Goal: Navigation & Orientation: Understand site structure

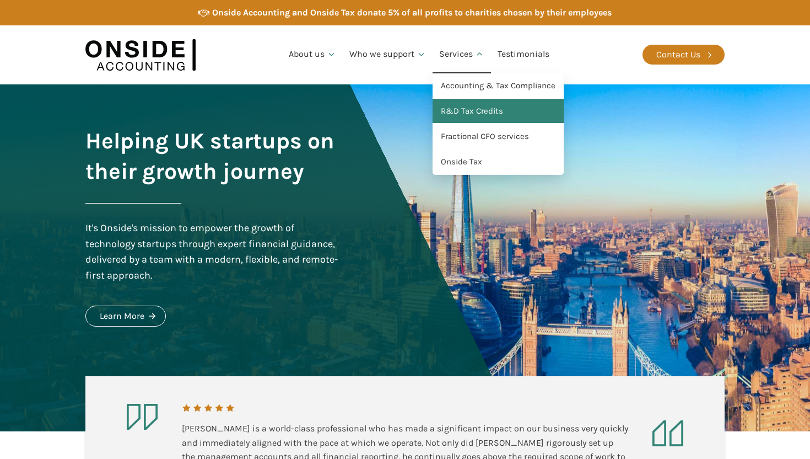
click at [449, 109] on link "R&D Tax Credits" at bounding box center [498, 111] width 131 height 25
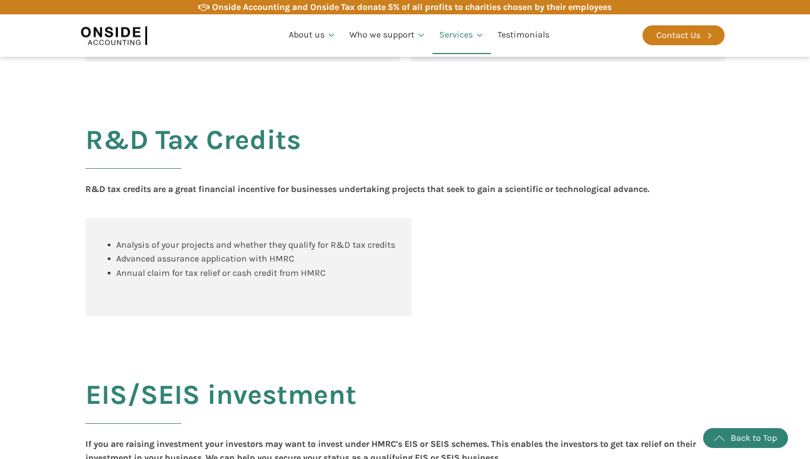
scroll to position [797, 0]
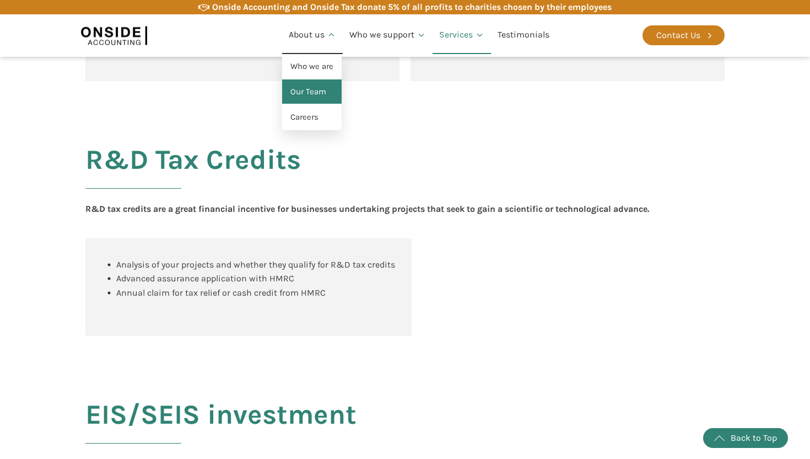
click at [313, 80] on link "Our Team" at bounding box center [312, 91] width 60 height 25
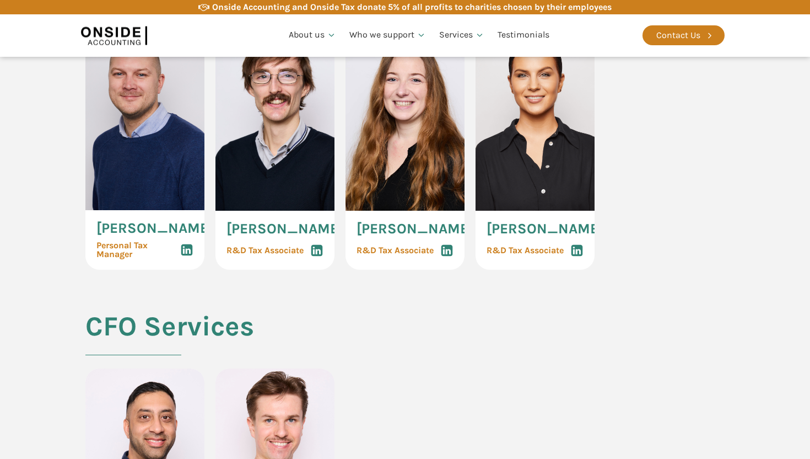
scroll to position [2269, 0]
